Goal: Information Seeking & Learning: Find specific fact

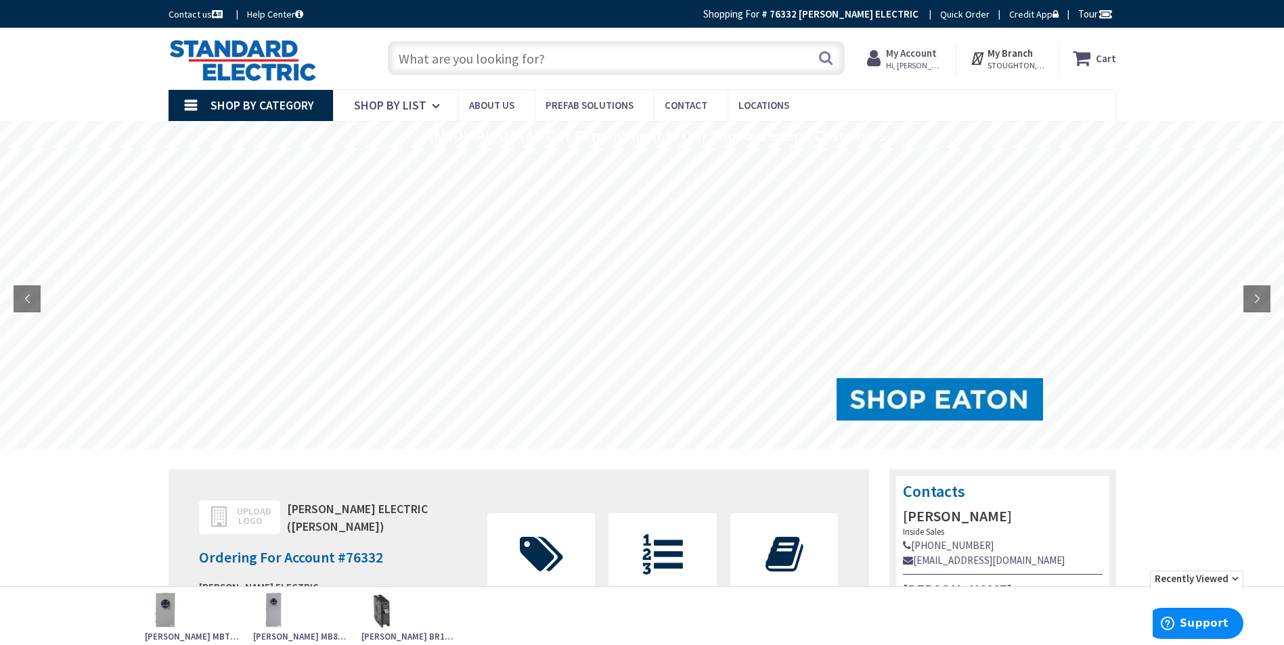
click at [448, 57] on input "text" at bounding box center [616, 58] width 457 height 34
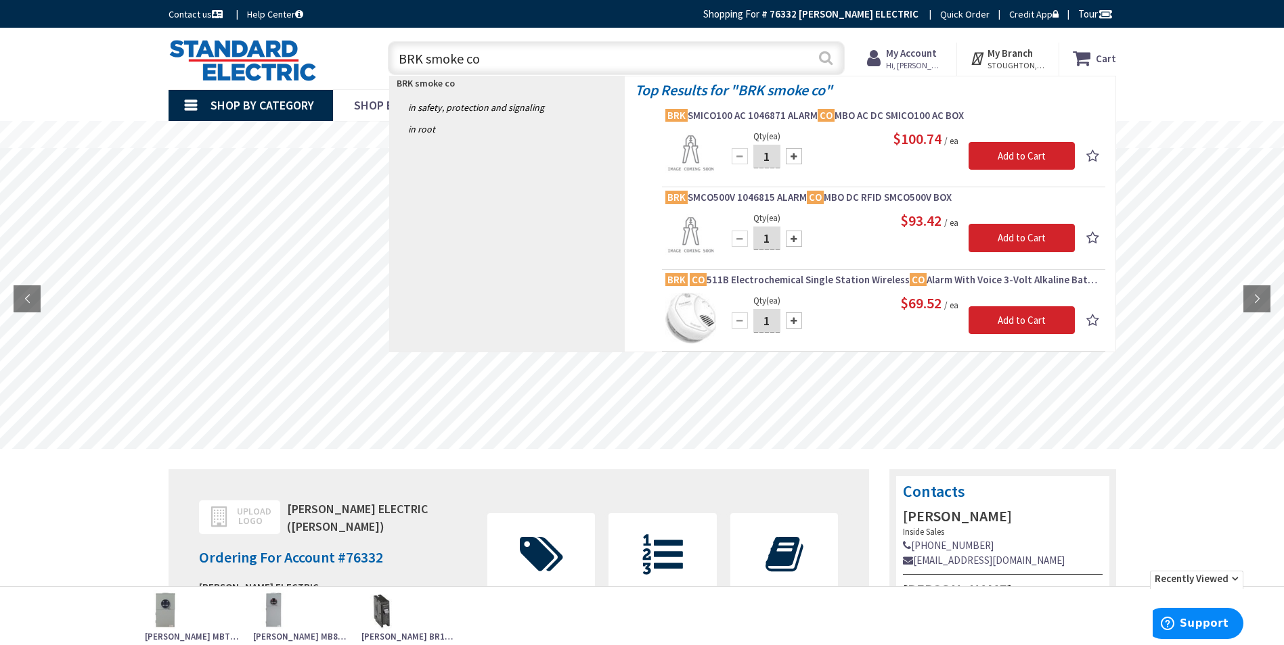
type input "BRK smoke co"
click at [823, 62] on button "Search" at bounding box center [826, 58] width 18 height 30
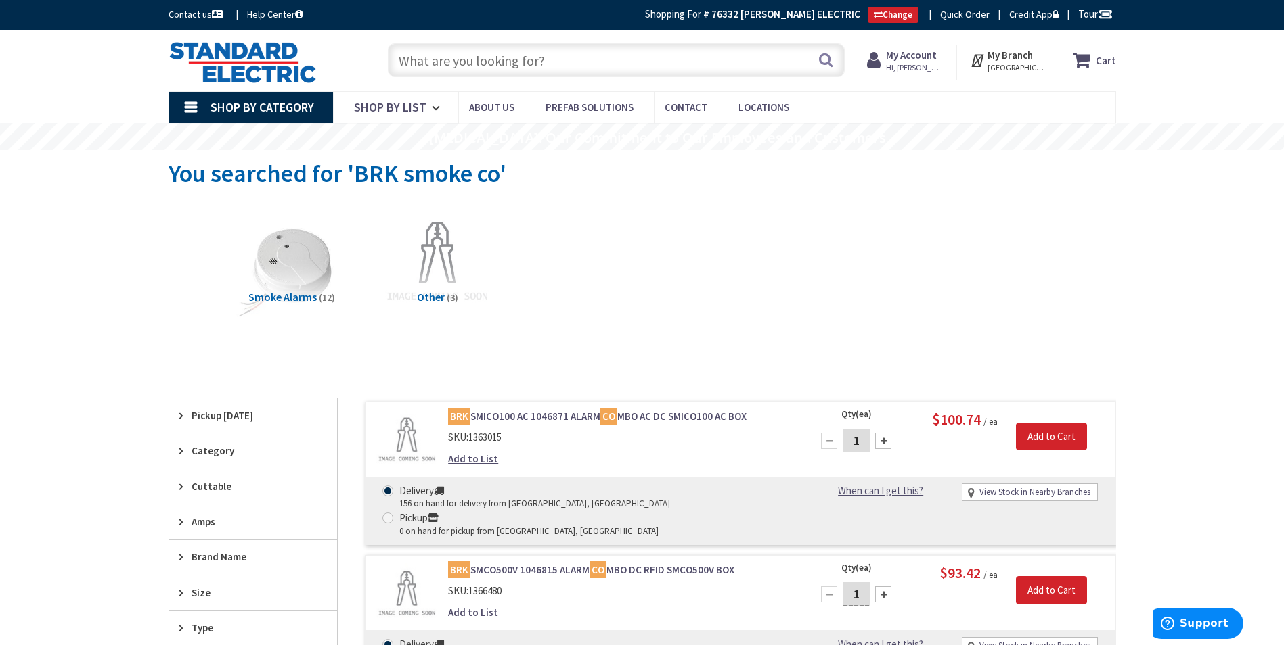
click at [440, 61] on input "text" at bounding box center [616, 60] width 457 height 34
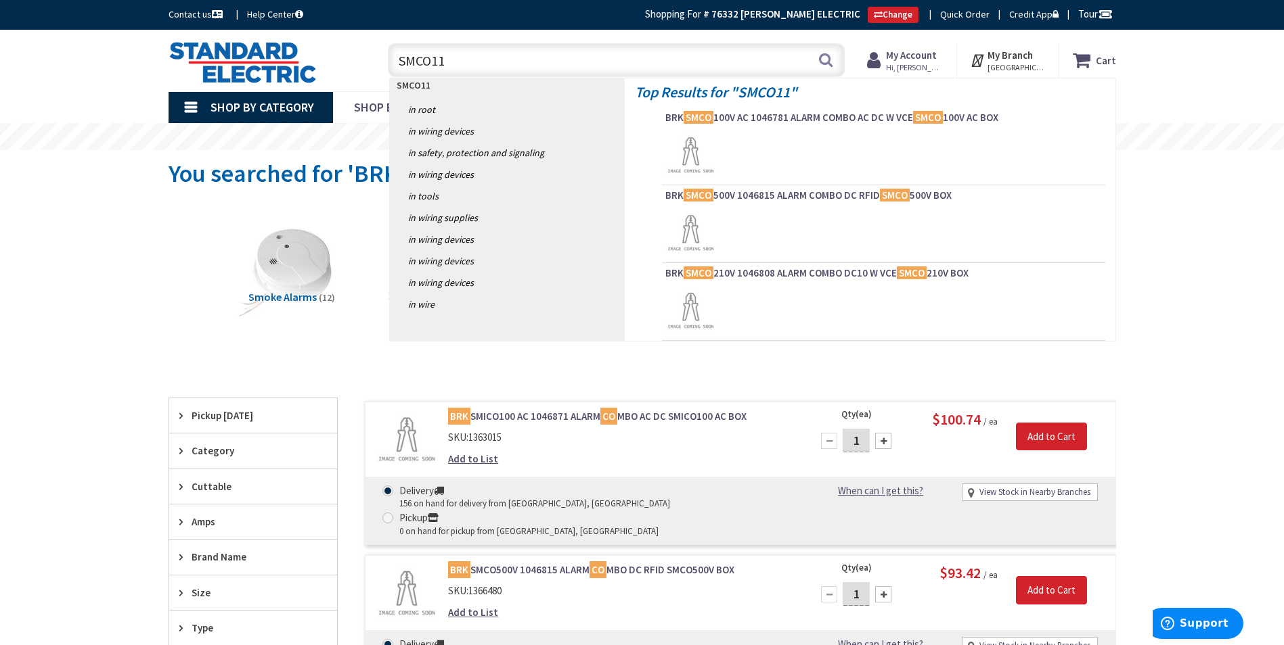
type input "SMCO110"
